Goal: Information Seeking & Learning: Learn about a topic

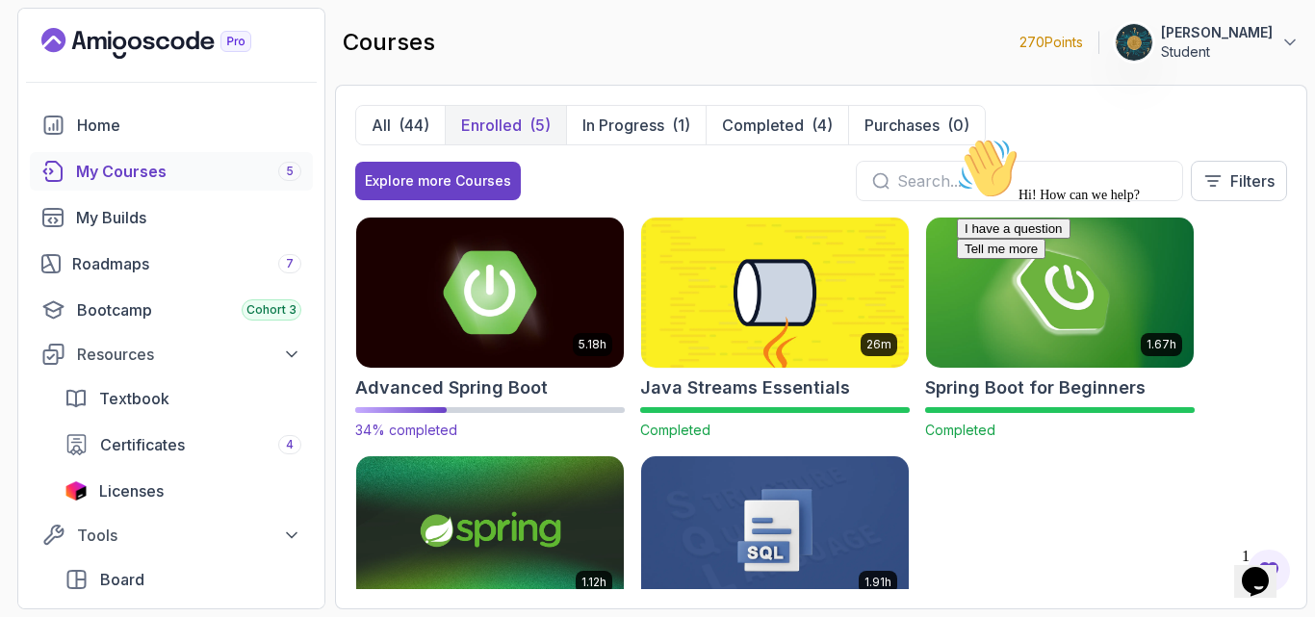
click at [484, 373] on div "5.18h Advanced Spring Boot 34% completed" at bounding box center [490, 328] width 270 height 223
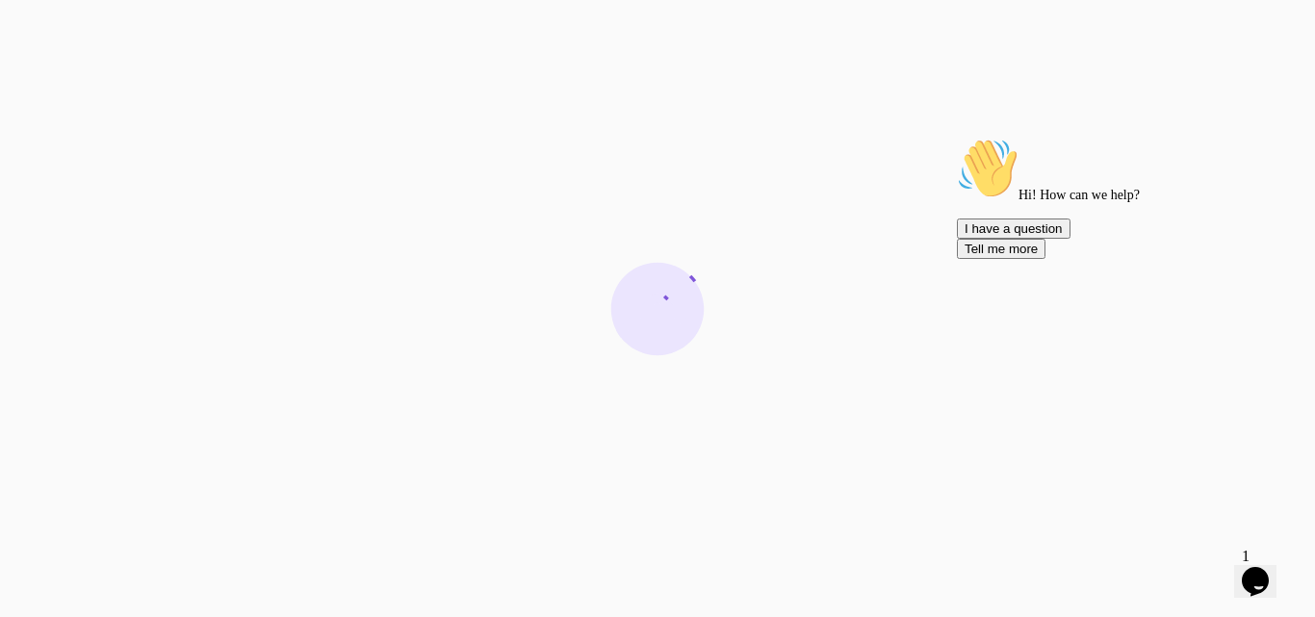
click at [957, 138] on icon "Chat attention grabber" at bounding box center [957, 138] width 0 height 0
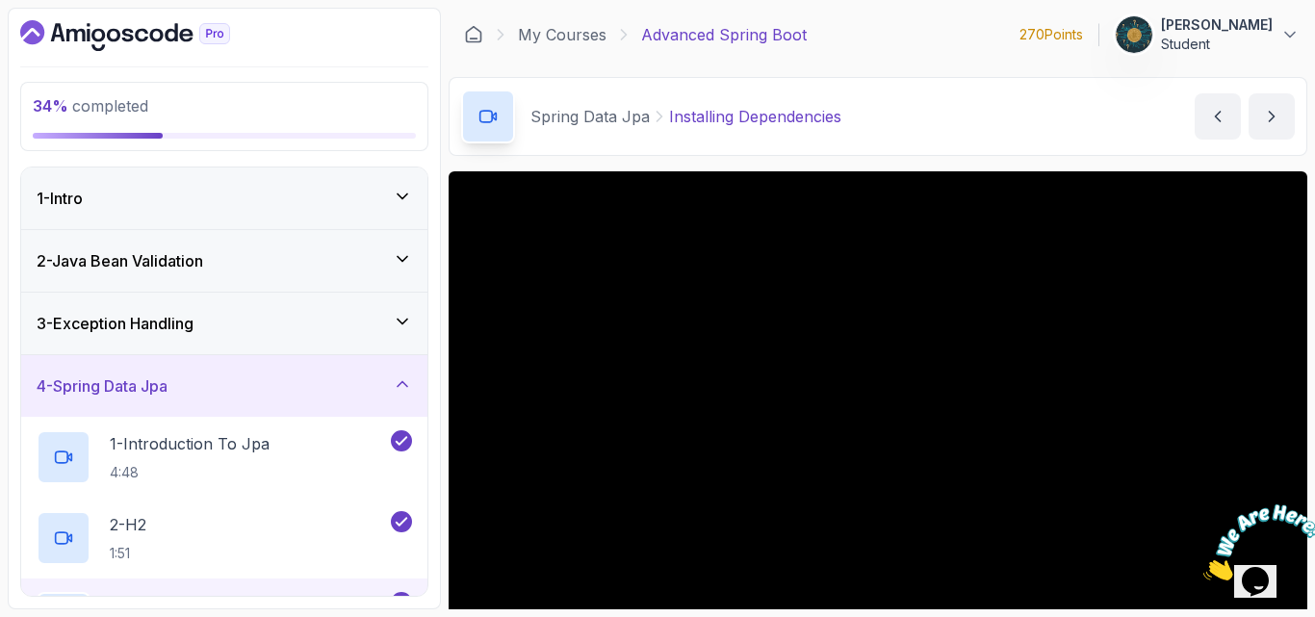
click at [69, 377] on h3 "4 - Spring Data Jpa" at bounding box center [102, 386] width 131 height 23
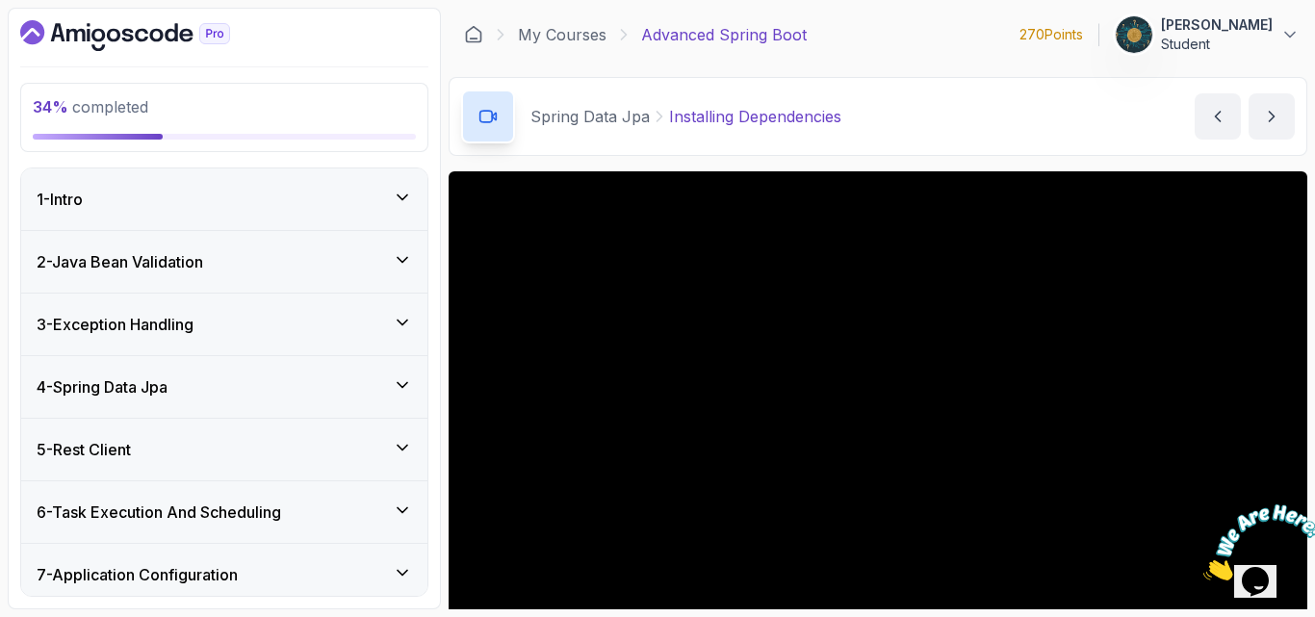
click at [69, 377] on h3 "4 - Spring Data Jpa" at bounding box center [102, 387] width 131 height 23
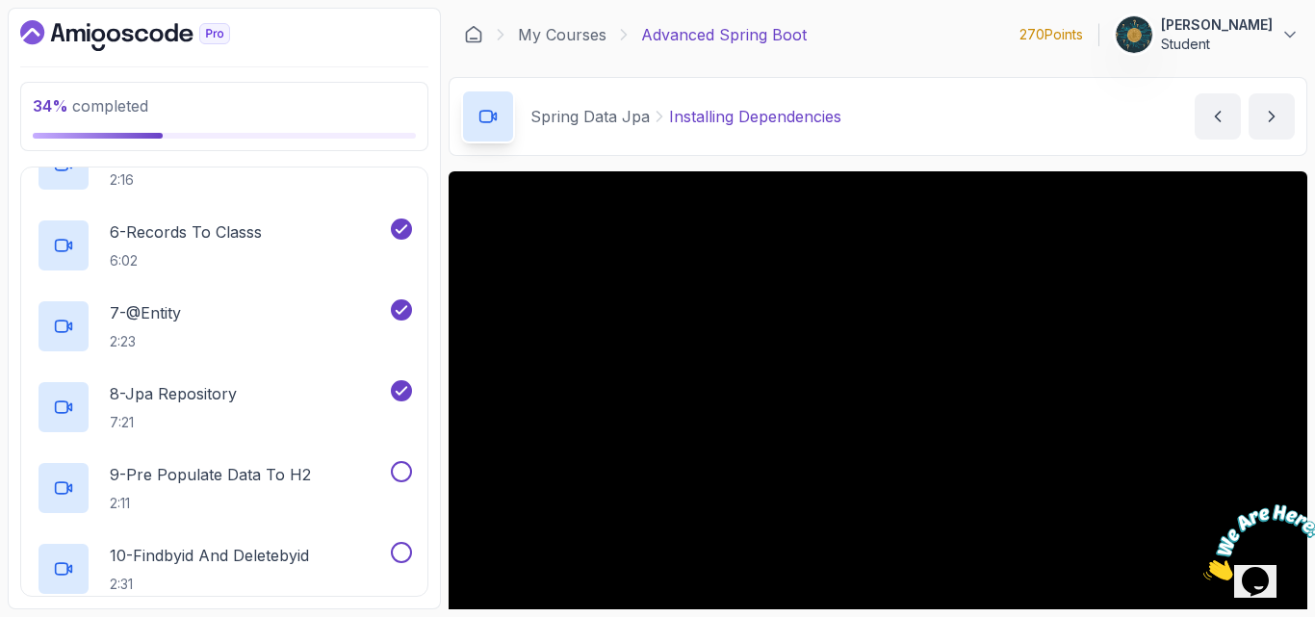
scroll to position [655, 0]
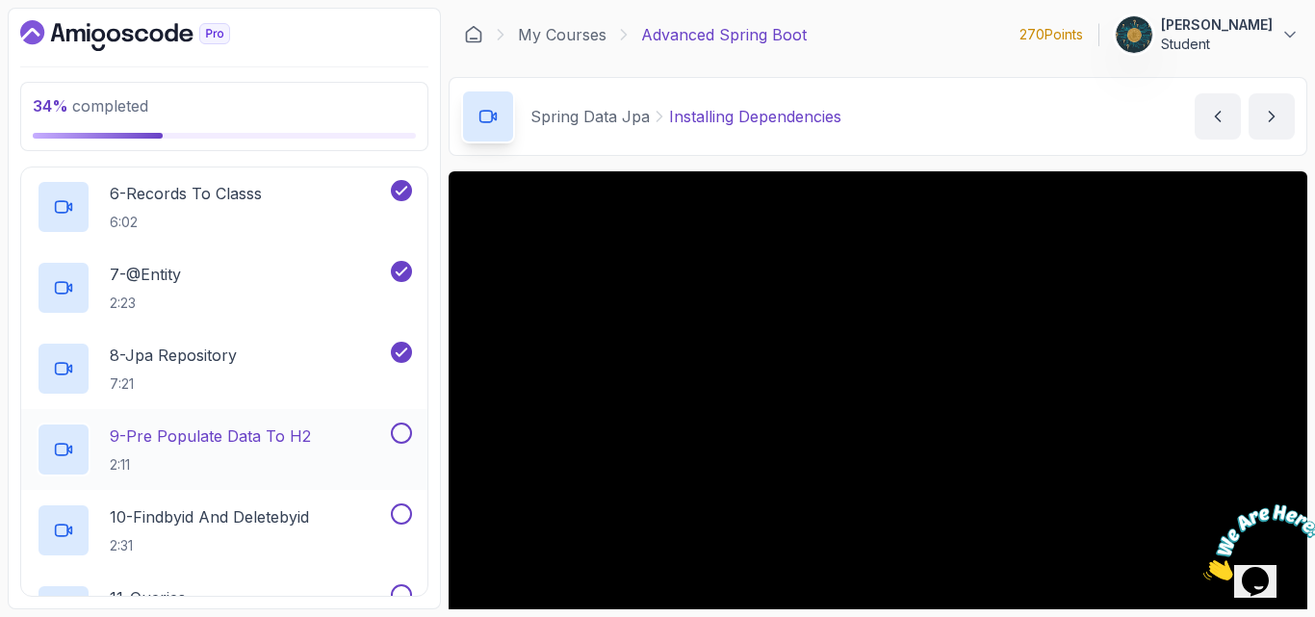
click at [176, 441] on p "9 - Pre Populate Data To H2" at bounding box center [210, 436] width 201 height 23
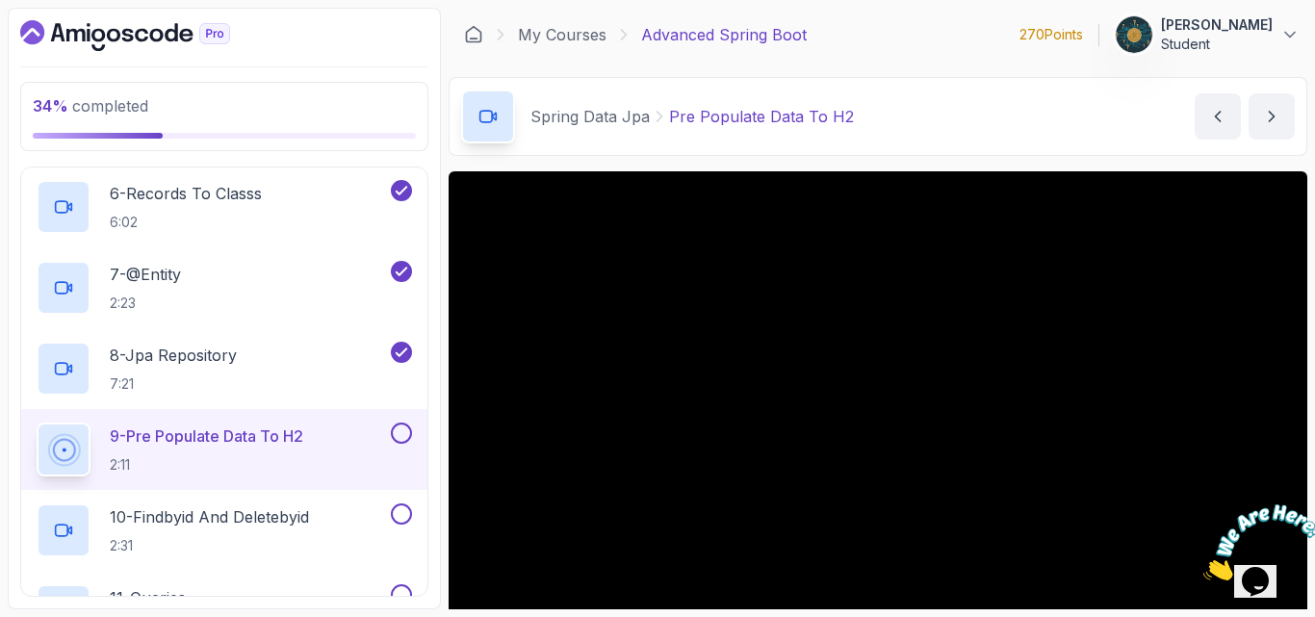
click at [1017, 145] on div "Spring Data Jpa Pre Populate Data To H2 Pre Populate Data To H2 by [PERSON_NAME]" at bounding box center [878, 116] width 859 height 79
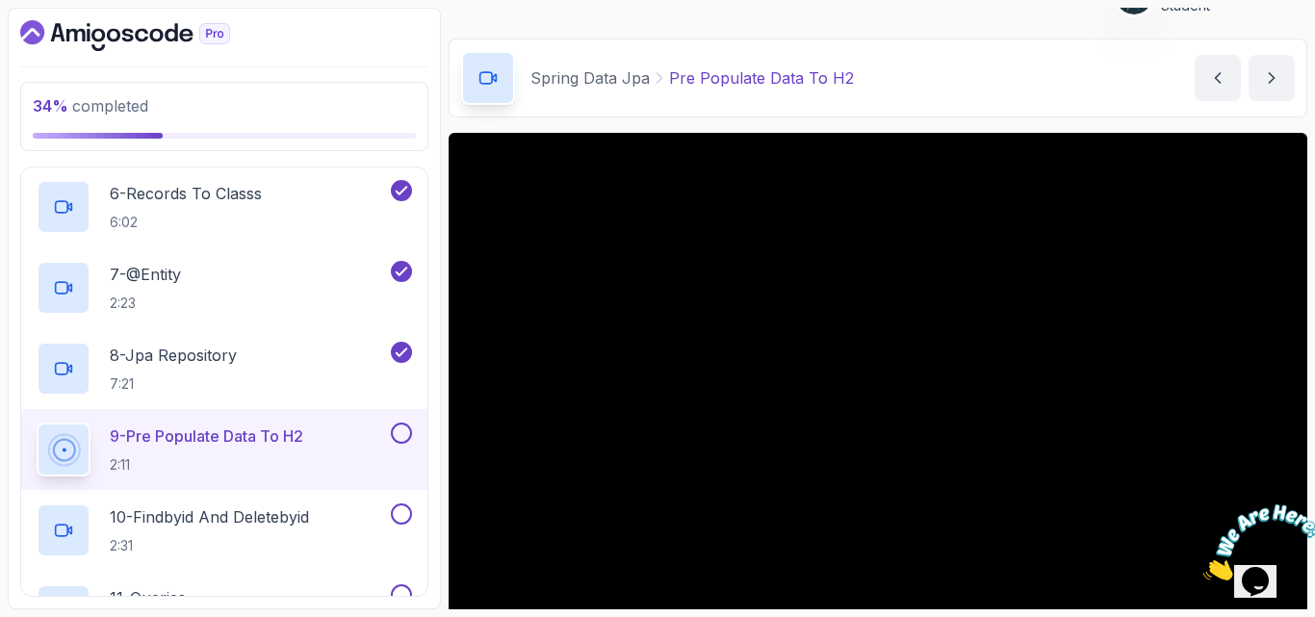
scroll to position [179, 0]
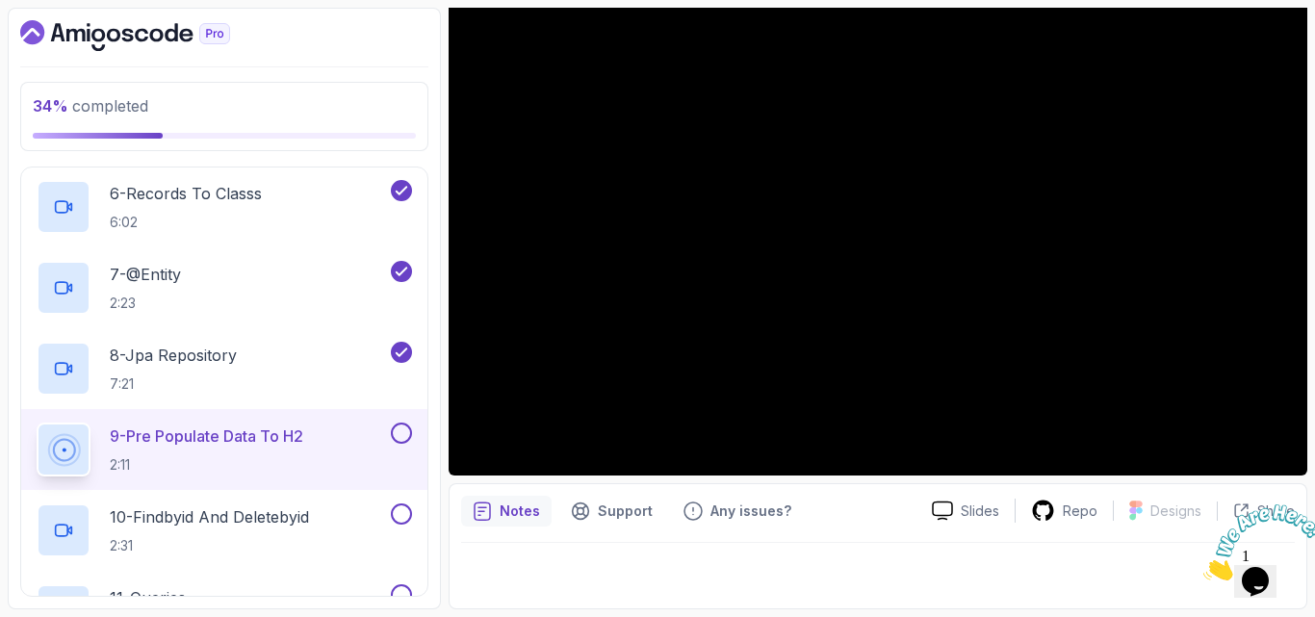
click at [487, 507] on icon "notes button" at bounding box center [482, 511] width 19 height 19
click at [761, 533] on div "Notes Support Any issues? Slides Repo Designs Design not available Share" at bounding box center [878, 546] width 859 height 126
click at [601, 514] on p "Support" at bounding box center [625, 511] width 55 height 19
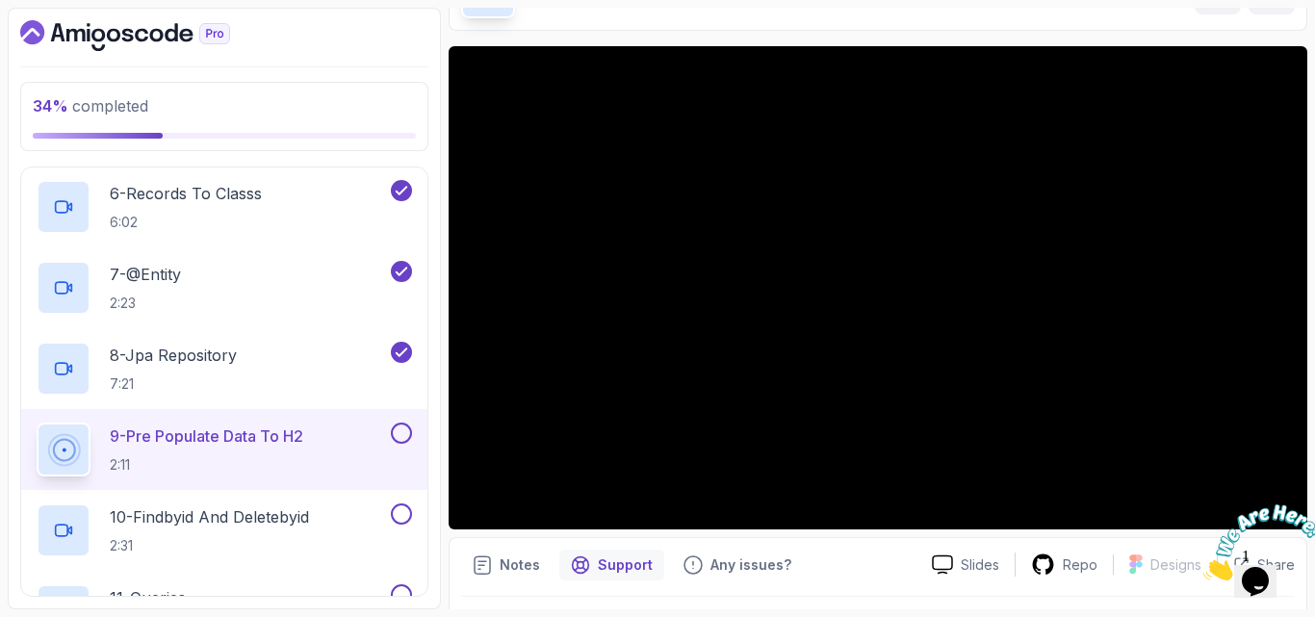
scroll to position [164, 0]
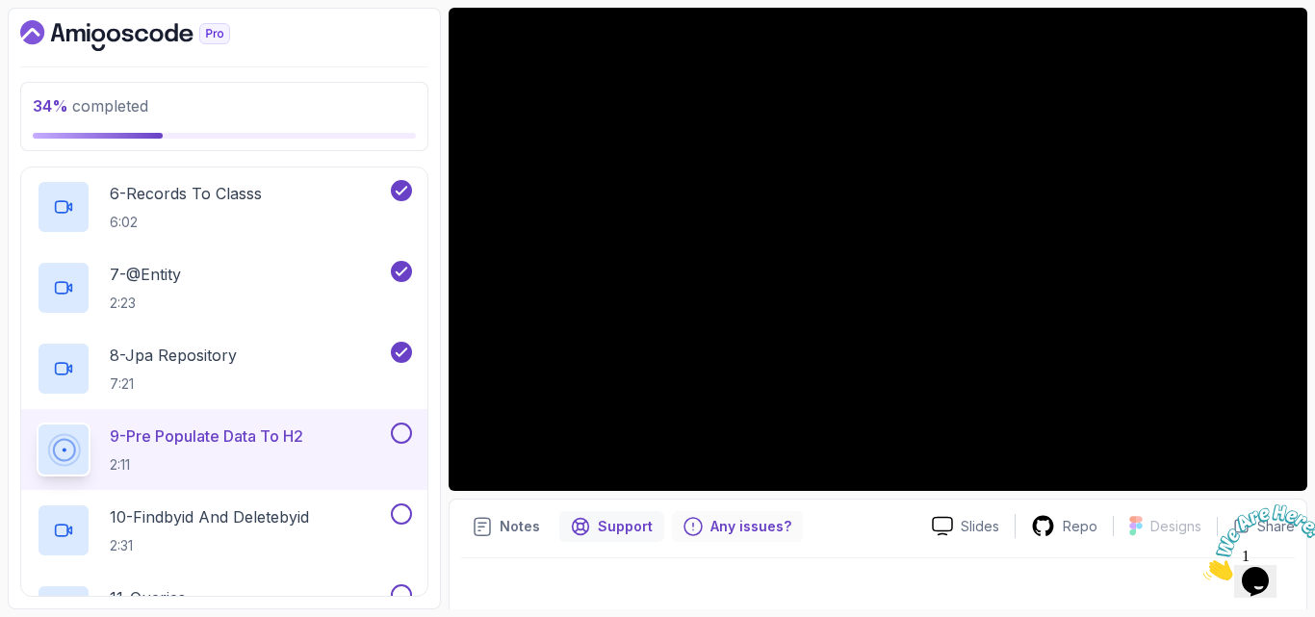
click at [765, 530] on p "Any issues?" at bounding box center [751, 526] width 81 height 19
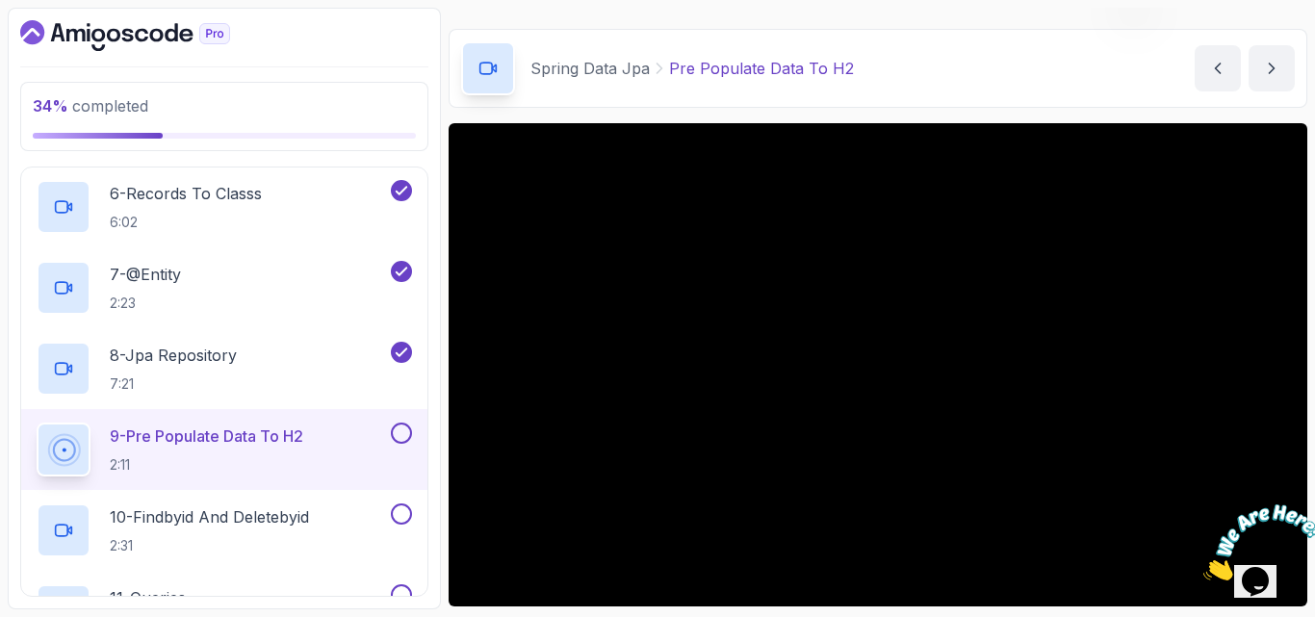
scroll to position [87, 0]
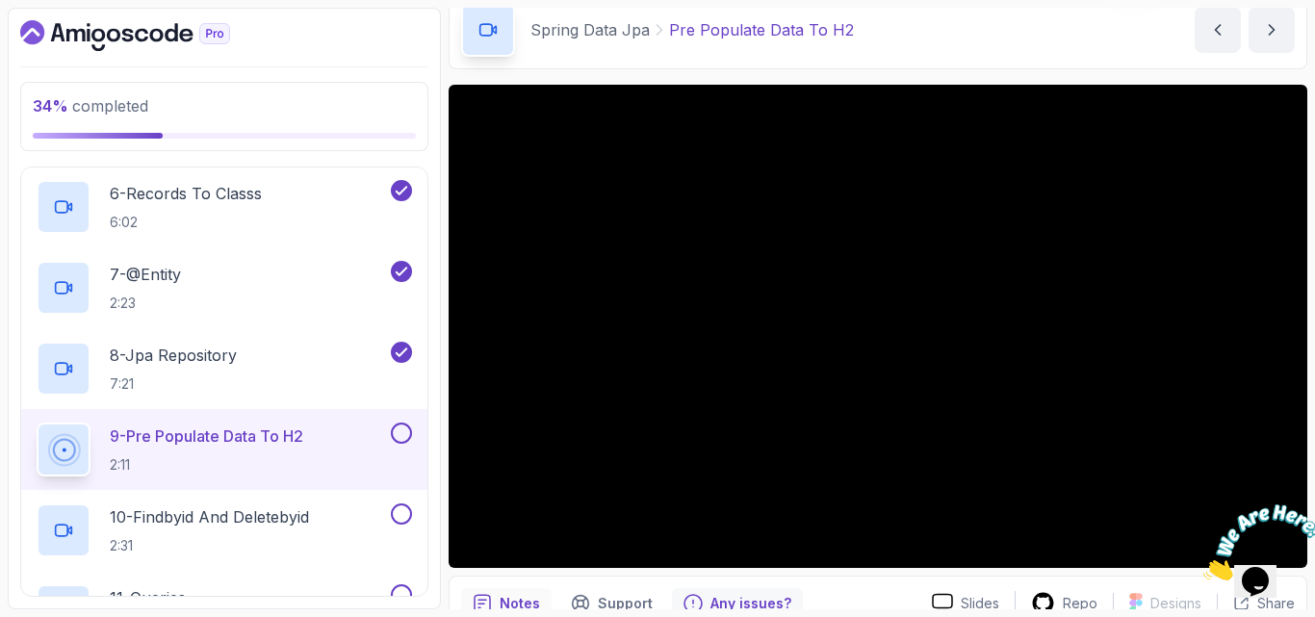
click at [526, 596] on p "Notes" at bounding box center [520, 603] width 40 height 19
